Goal: Find contact information: Find contact information

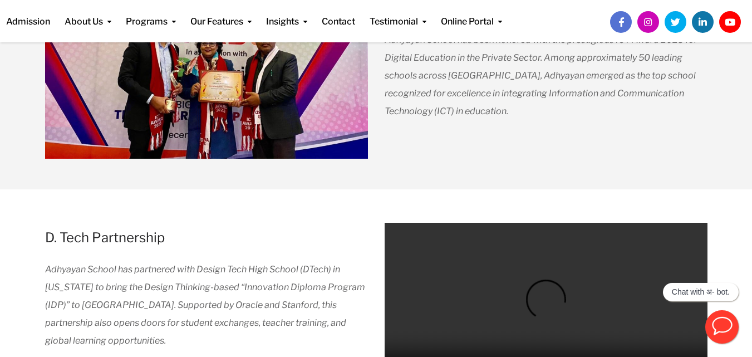
scroll to position [1339, 0]
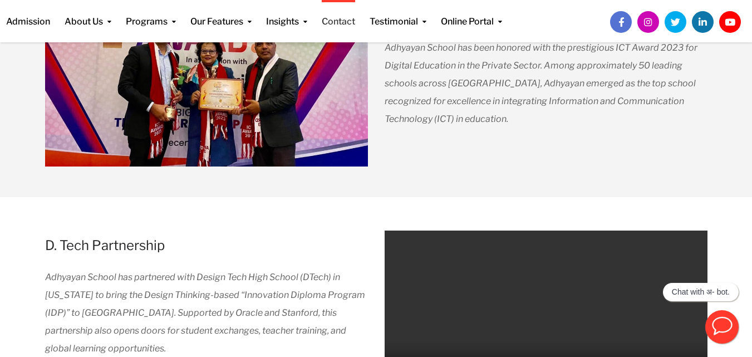
click at [338, 23] on link "Contact" at bounding box center [338, 14] width 33 height 28
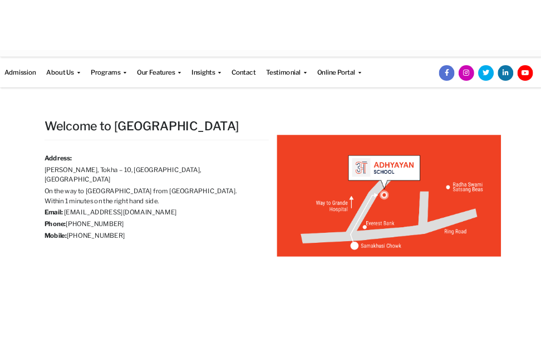
scroll to position [56, 0]
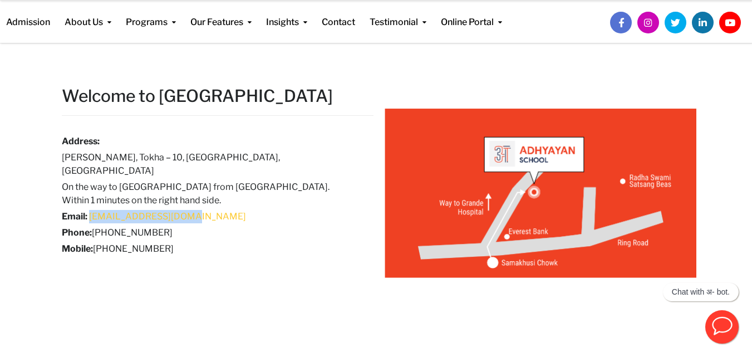
drag, startPoint x: 185, startPoint y: 201, endPoint x: 90, endPoint y: 205, distance: 95.2
click at [90, 210] on h6 "Email: [EMAIL_ADDRESS][DOMAIN_NAME]" at bounding box center [209, 216] width 295 height 13
click at [239, 242] on h6 "Mobile: [PHONE_NUMBER]" at bounding box center [209, 248] width 295 height 13
drag, startPoint x: 188, startPoint y: 201, endPoint x: 89, endPoint y: 204, distance: 98.5
click at [89, 210] on h6 "Email: [EMAIL_ADDRESS][DOMAIN_NAME]" at bounding box center [209, 216] width 295 height 13
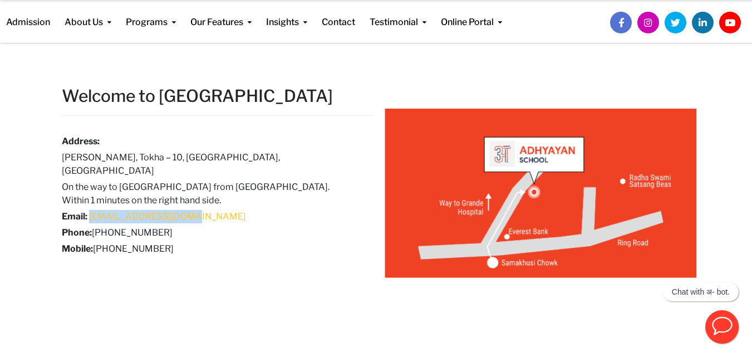
copy link "[EMAIL_ADDRESS][DOMAIN_NAME]"
